Goal: Task Accomplishment & Management: Complete application form

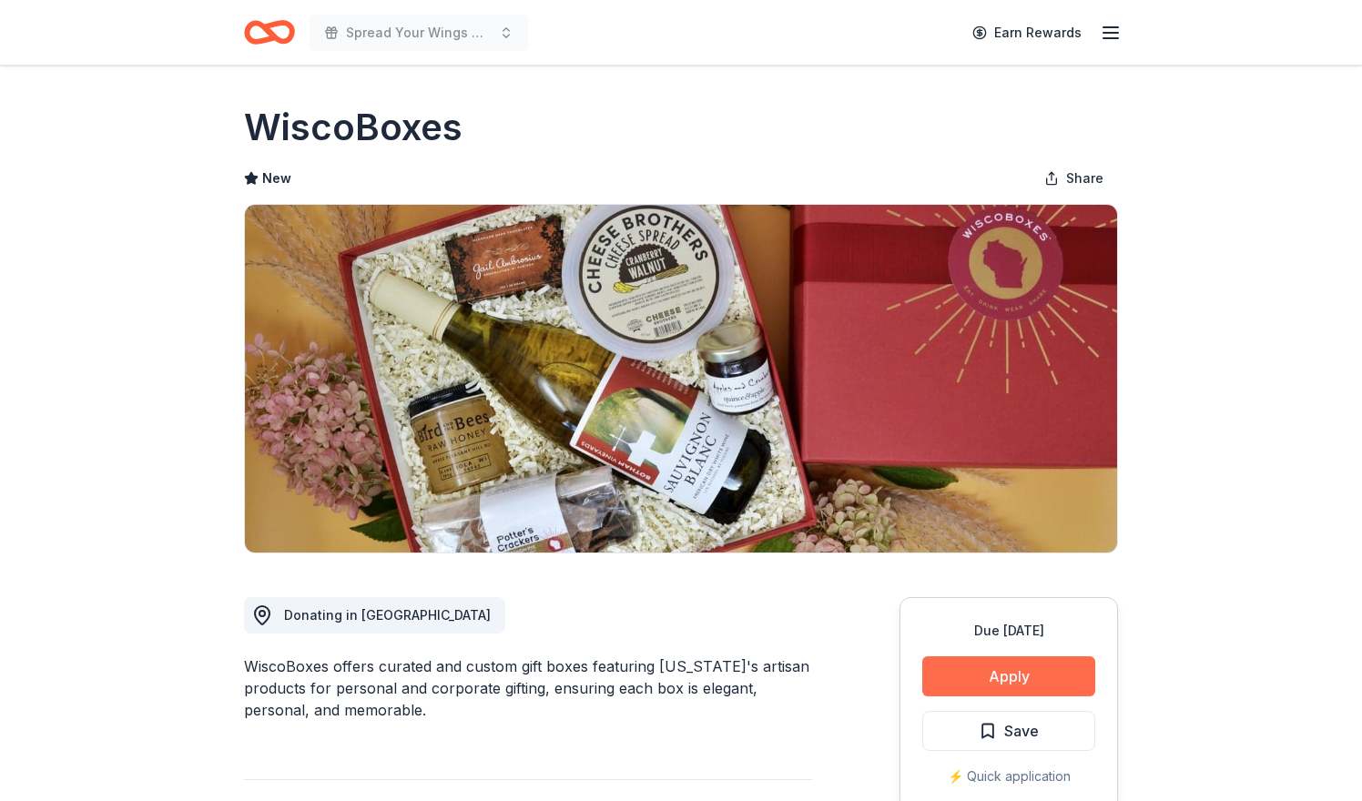
click at [1069, 677] on button "Apply" at bounding box center [1008, 677] width 173 height 40
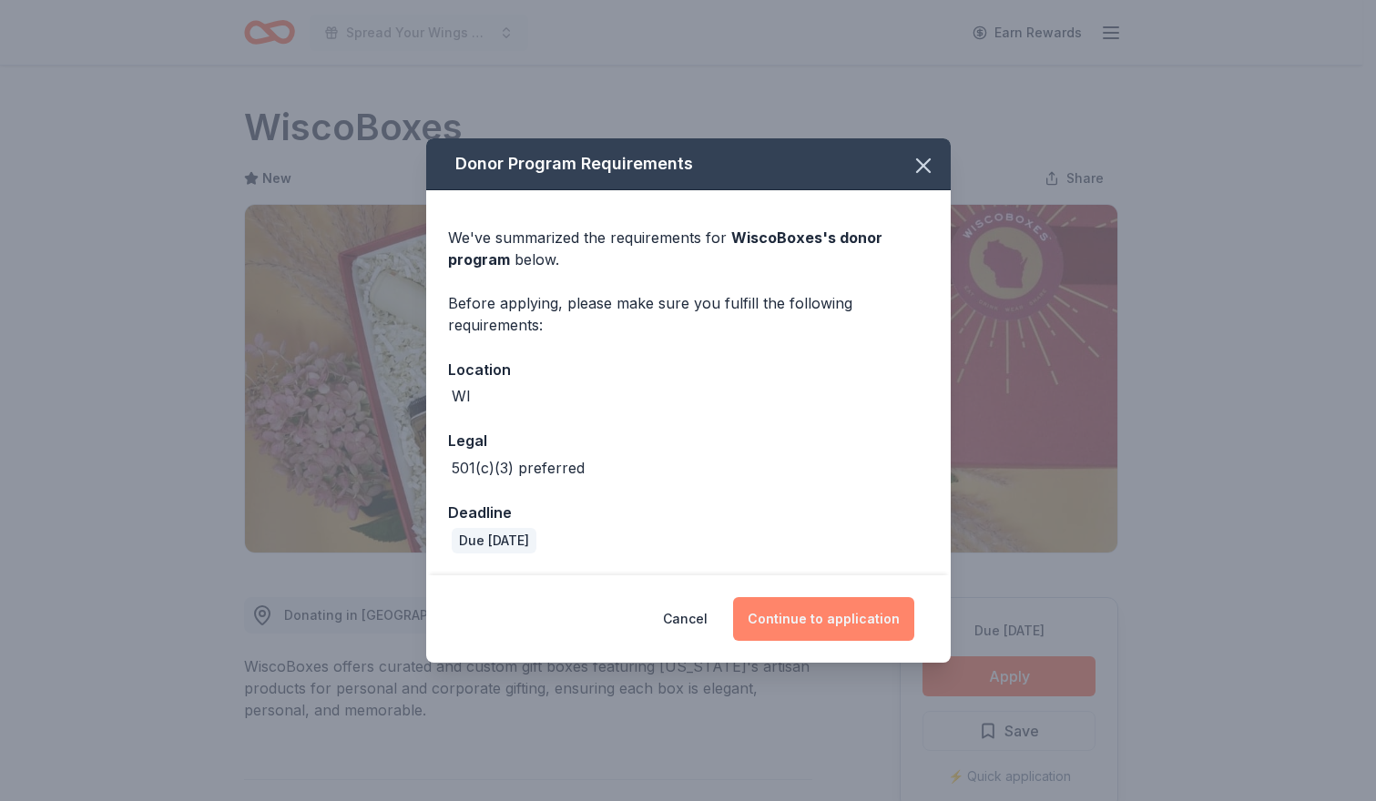
click at [869, 625] on button "Continue to application" at bounding box center [823, 619] width 181 height 44
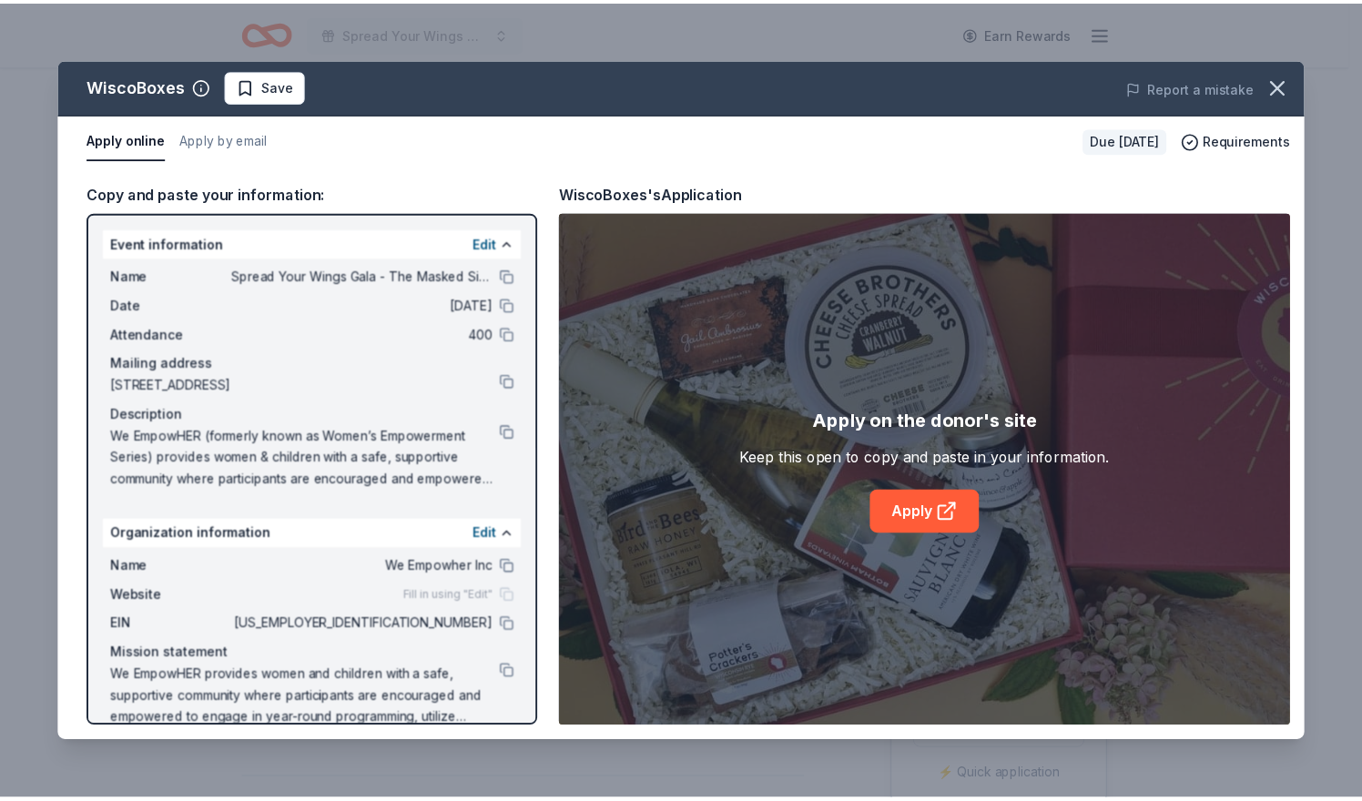
scroll to position [26, 0]
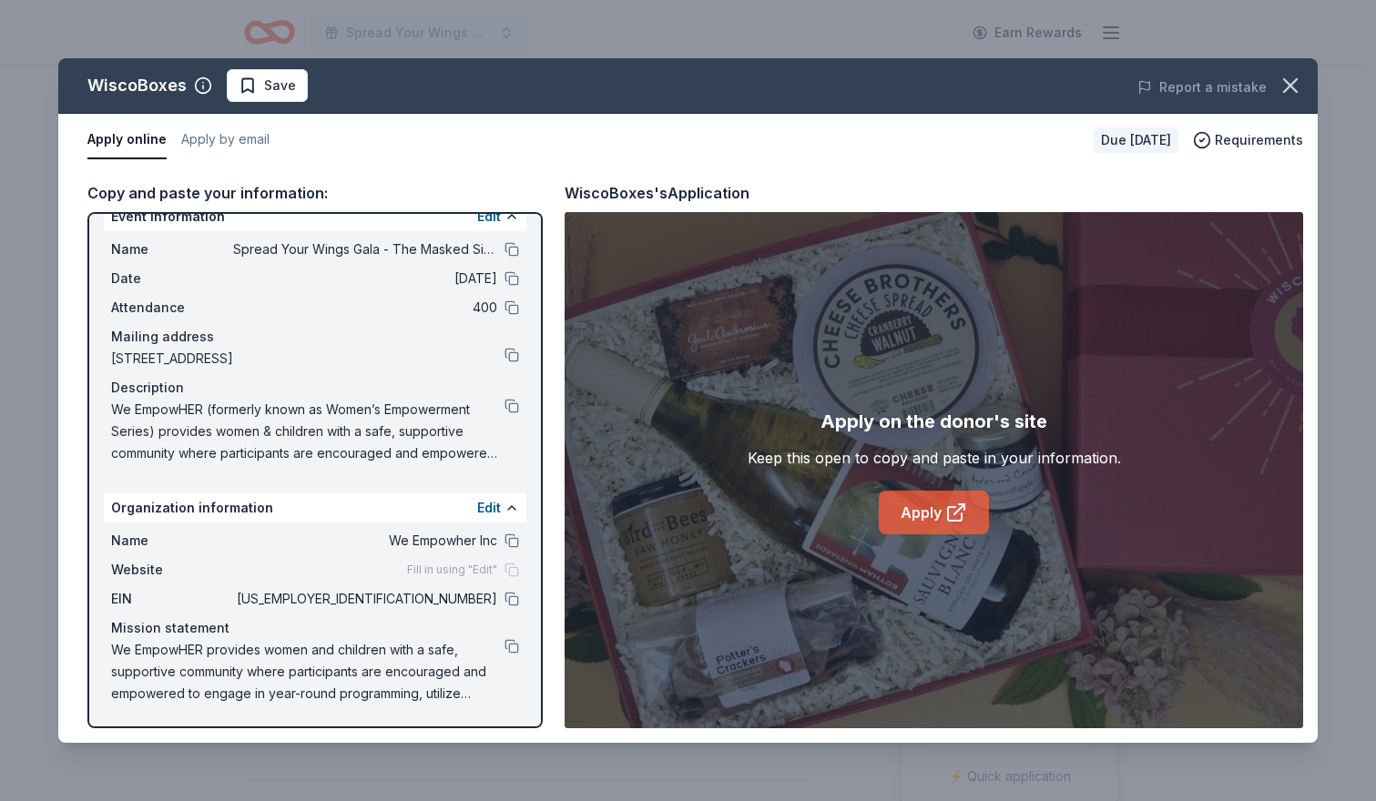
click at [937, 511] on link "Apply" at bounding box center [934, 513] width 110 height 44
click at [275, 86] on span "Save" at bounding box center [280, 86] width 32 height 22
click at [275, 86] on html "Spread Your Wings Gala - The Masked Singer Earn Rewards Due in 29 days Share Wi…" at bounding box center [688, 400] width 1376 height 801
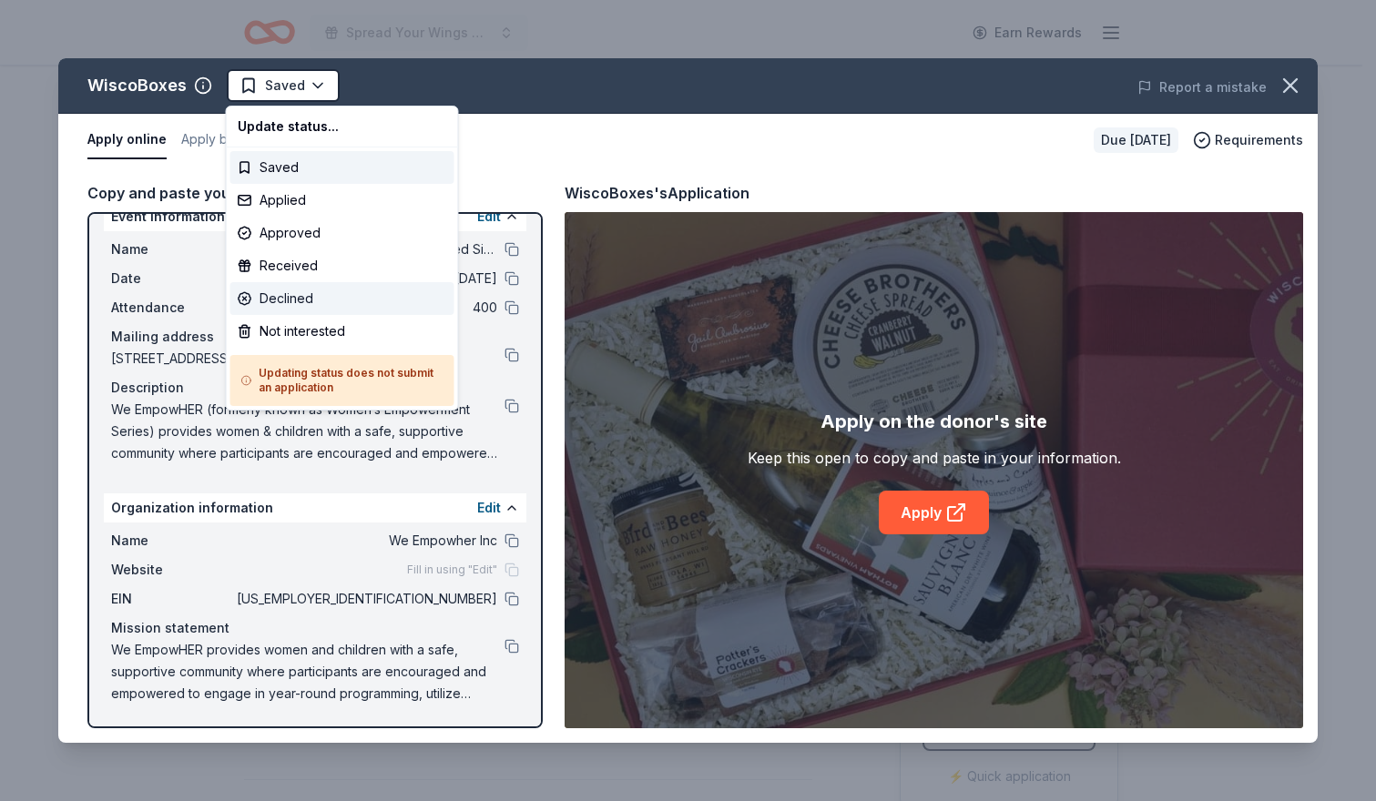
click at [278, 305] on div "Declined" at bounding box center [342, 298] width 224 height 33
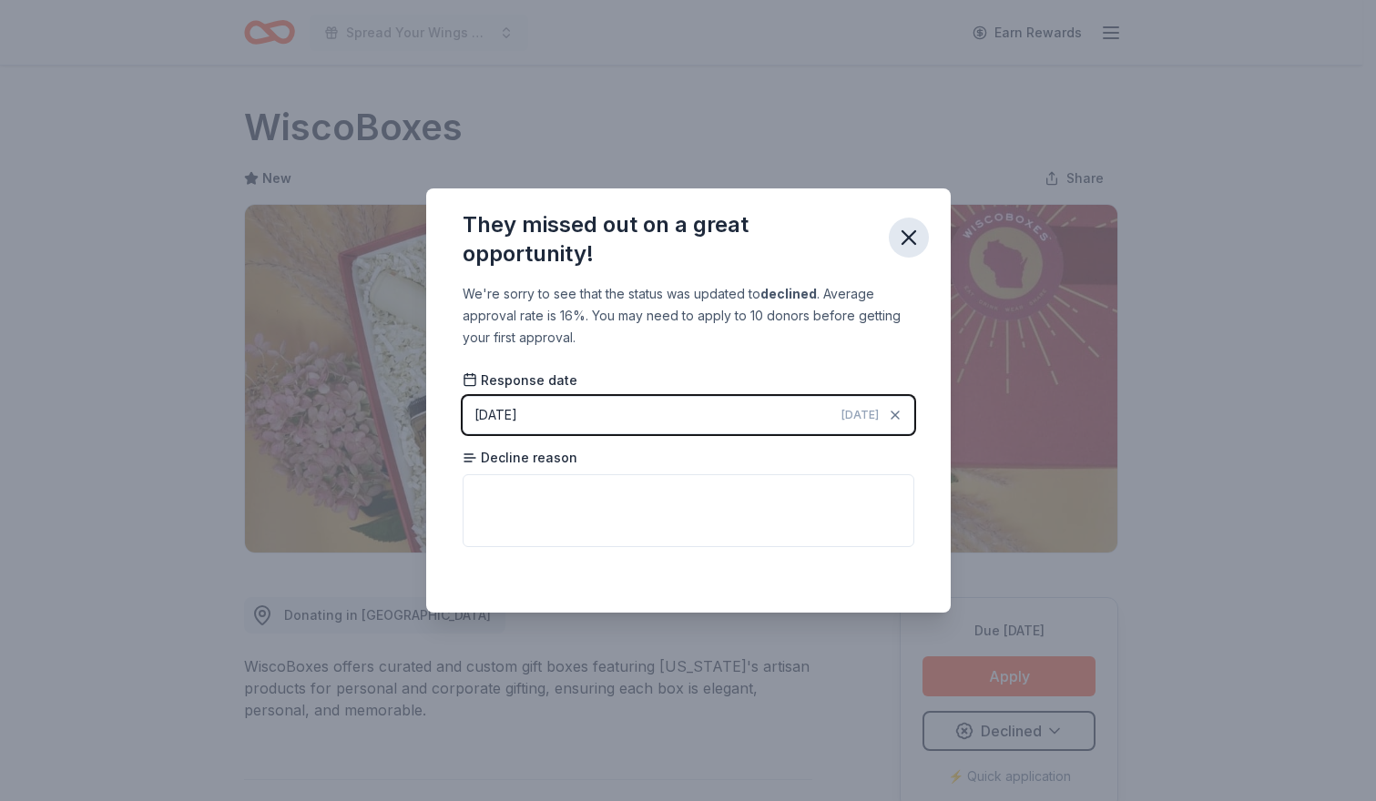
click at [915, 250] on button "button" at bounding box center [909, 238] width 40 height 40
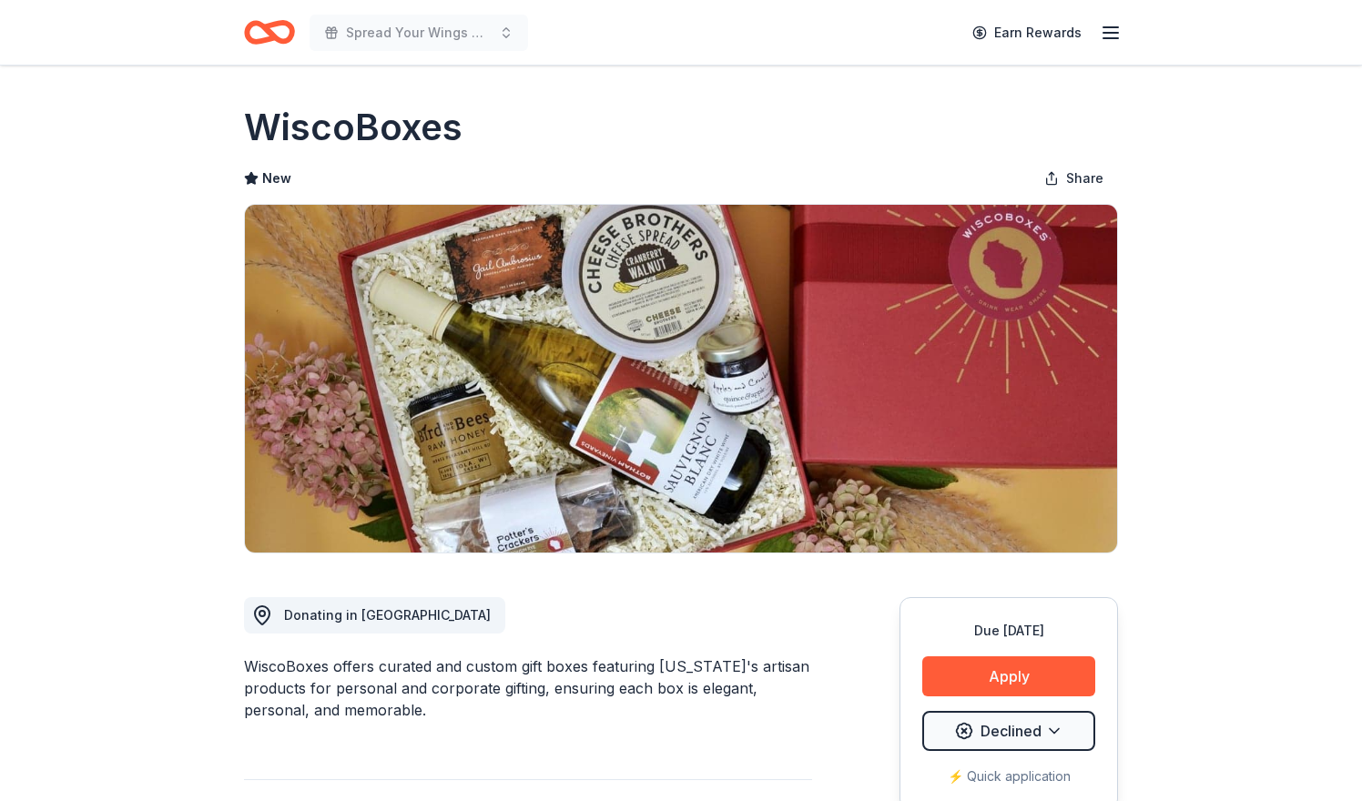
click at [263, 22] on icon "Home" at bounding box center [269, 32] width 51 height 43
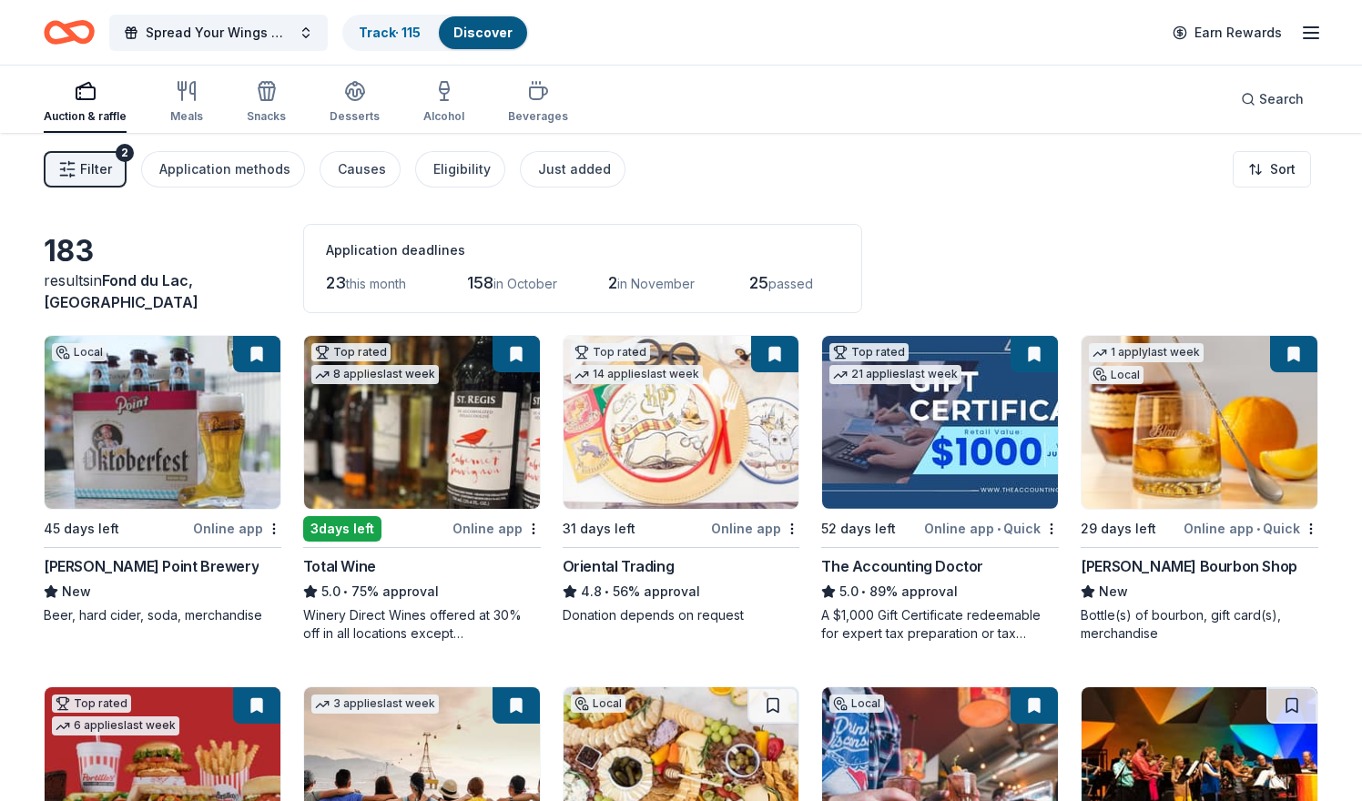
click at [422, 453] on img at bounding box center [422, 422] width 236 height 173
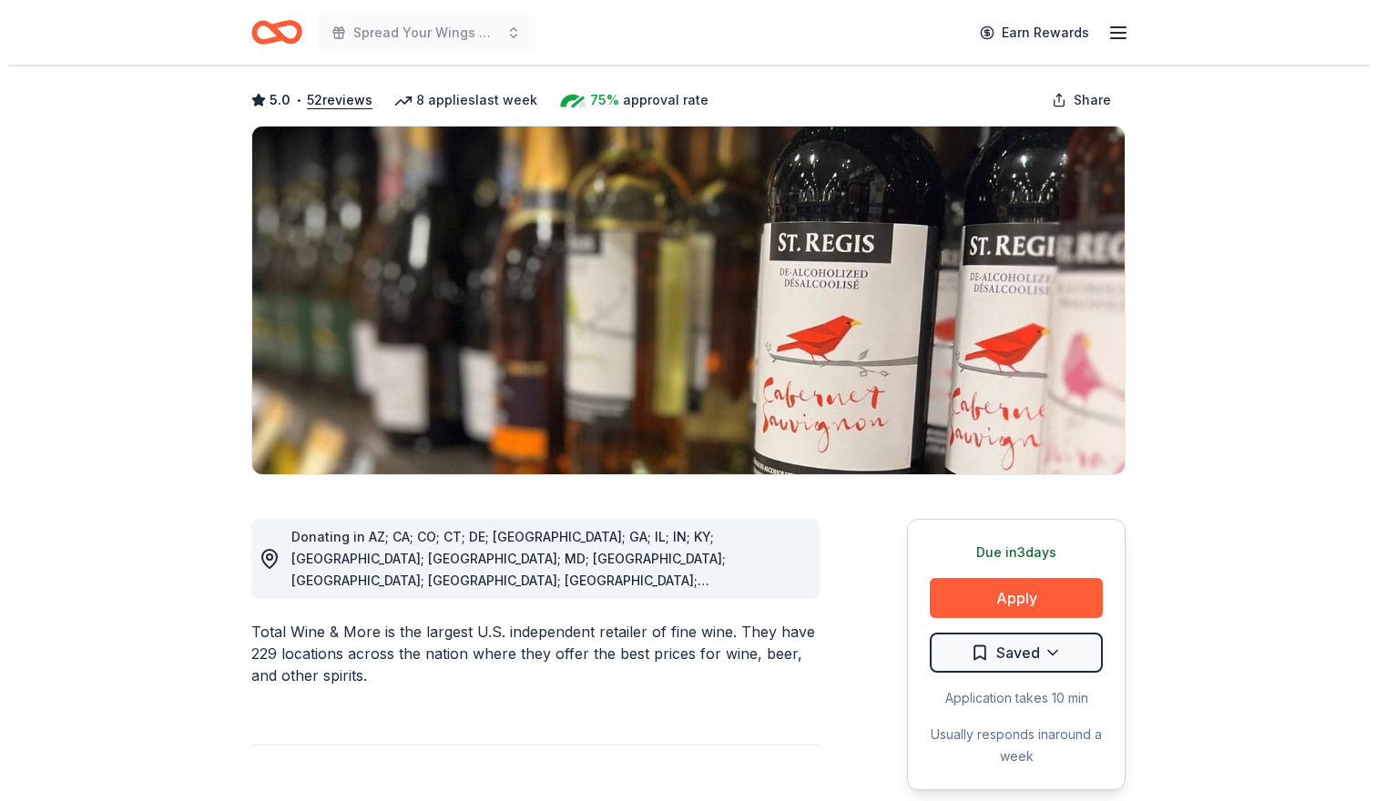
scroll to position [80, 0]
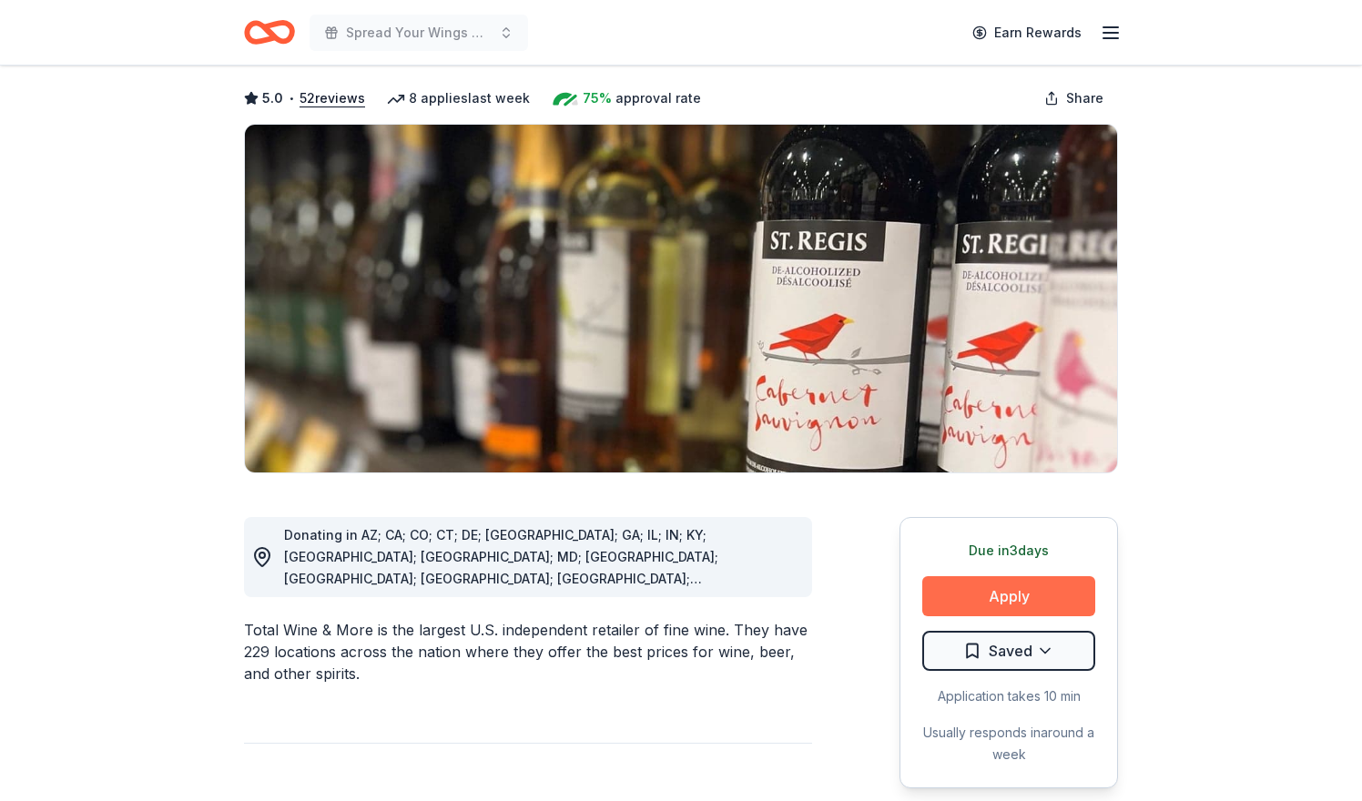
click at [1000, 596] on button "Apply" at bounding box center [1008, 596] width 173 height 40
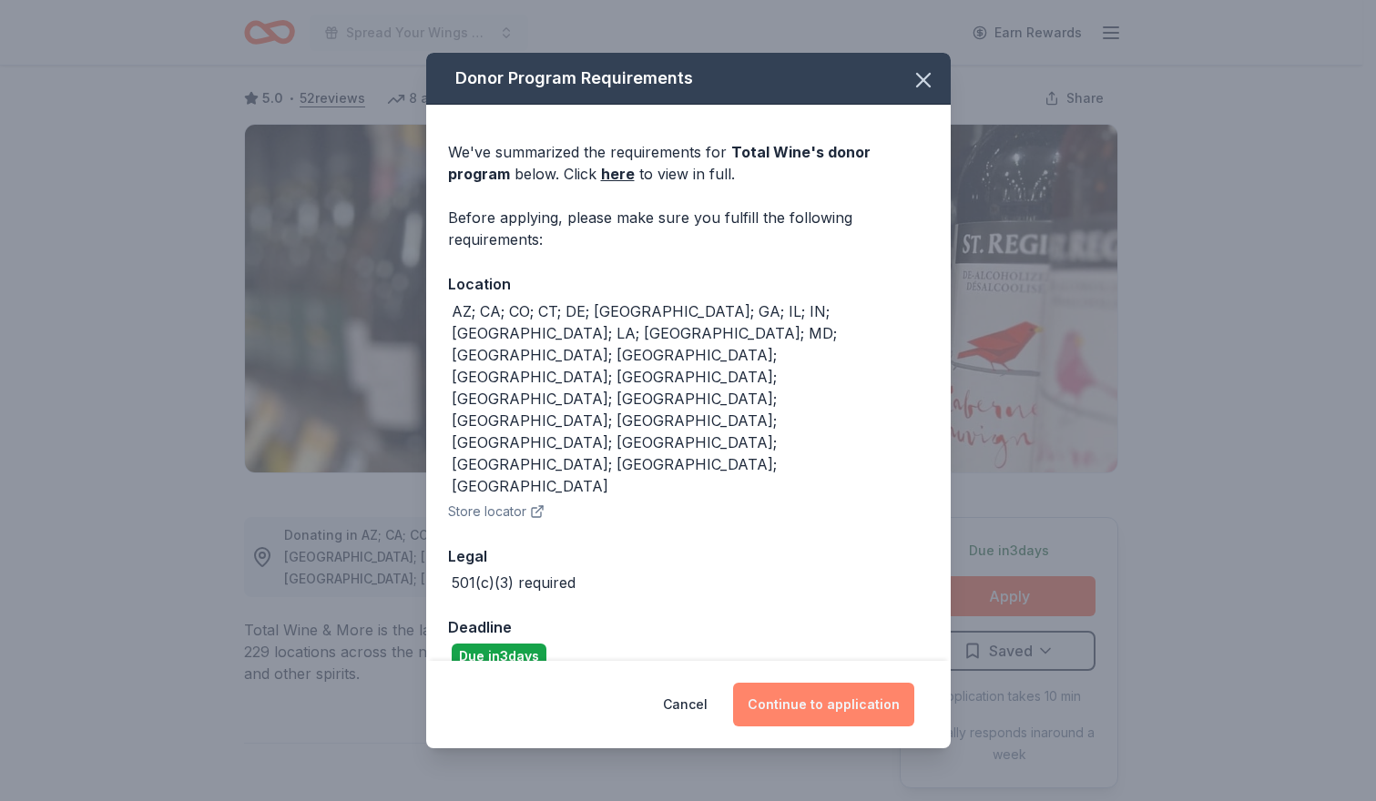
click at [843, 683] on button "Continue to application" at bounding box center [823, 705] width 181 height 44
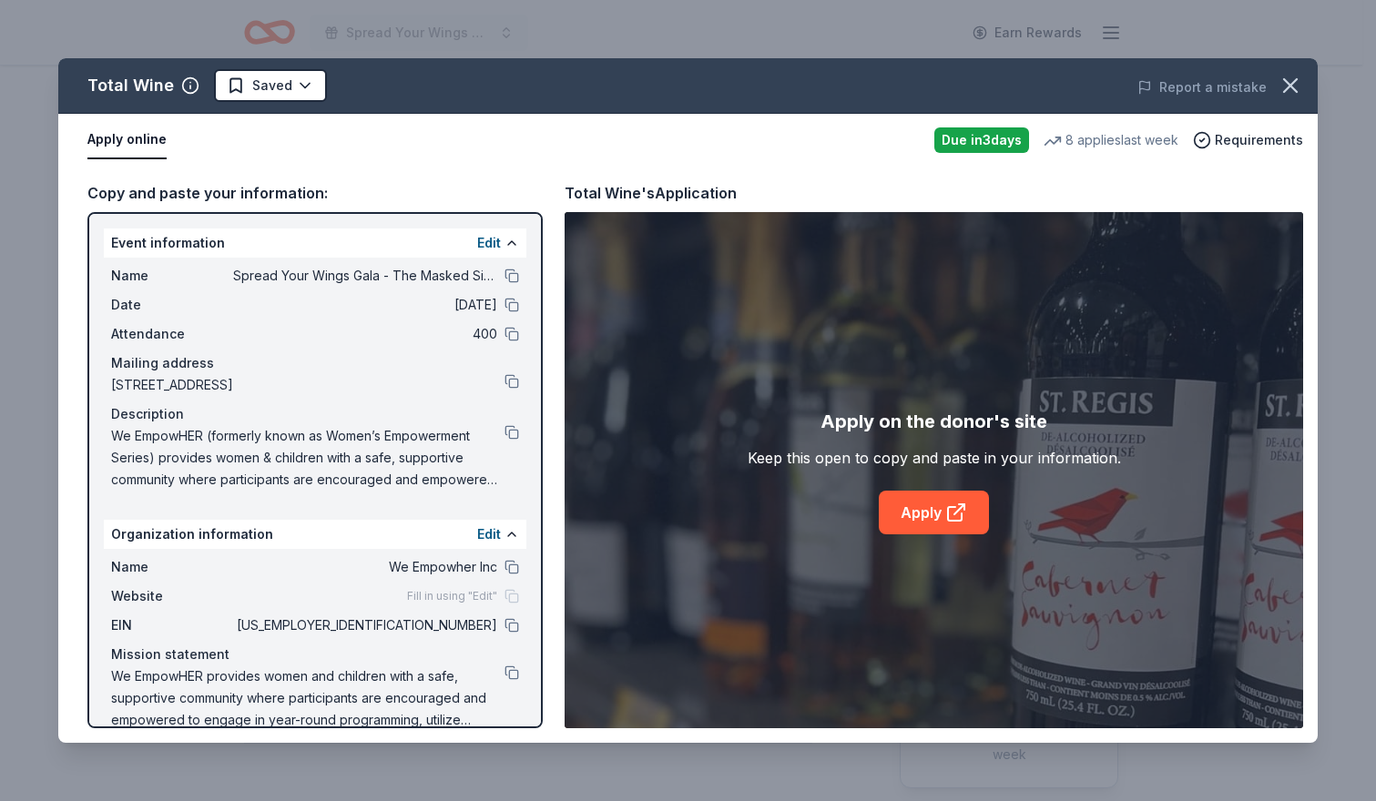
scroll to position [26, 0]
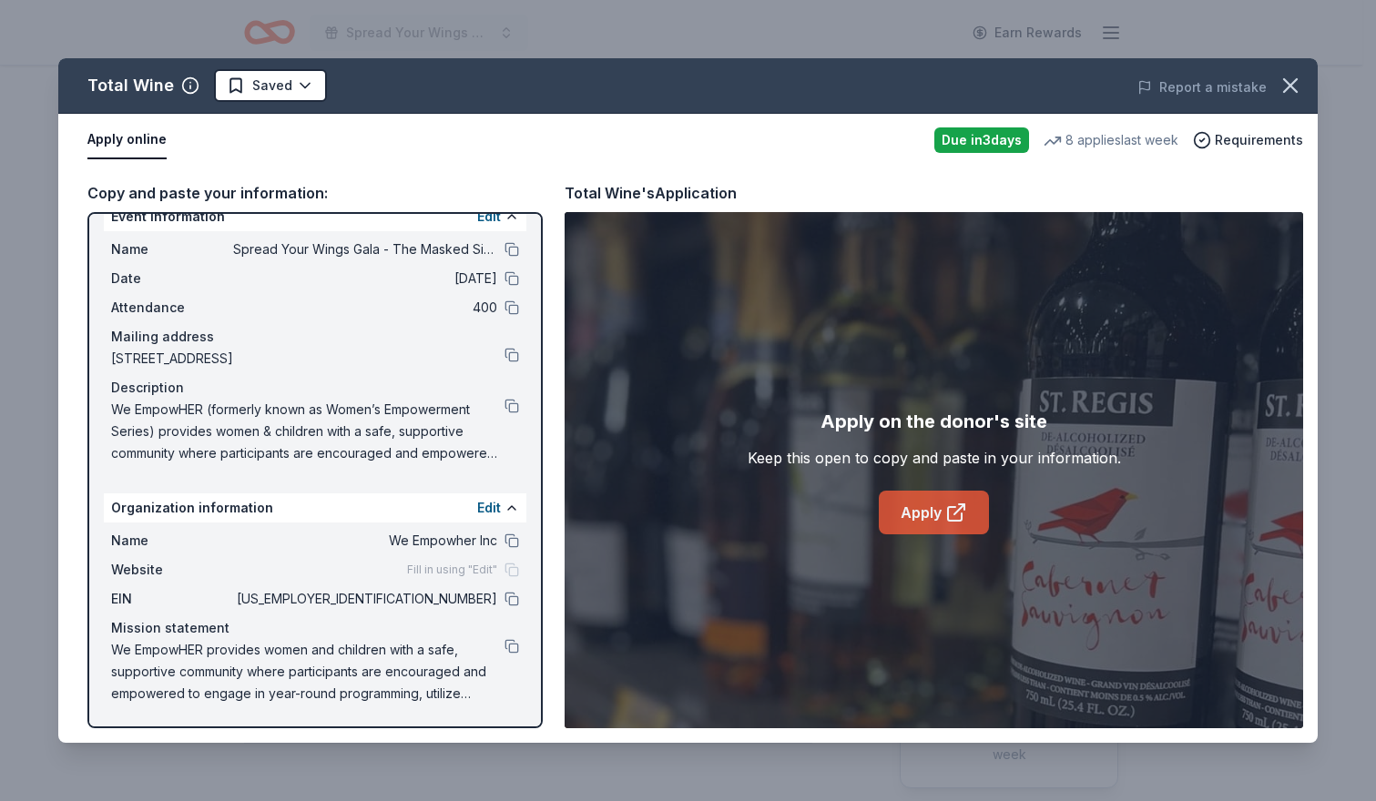
click at [931, 524] on link "Apply" at bounding box center [934, 513] width 110 height 44
